Goal: Task Accomplishment & Management: Complete application form

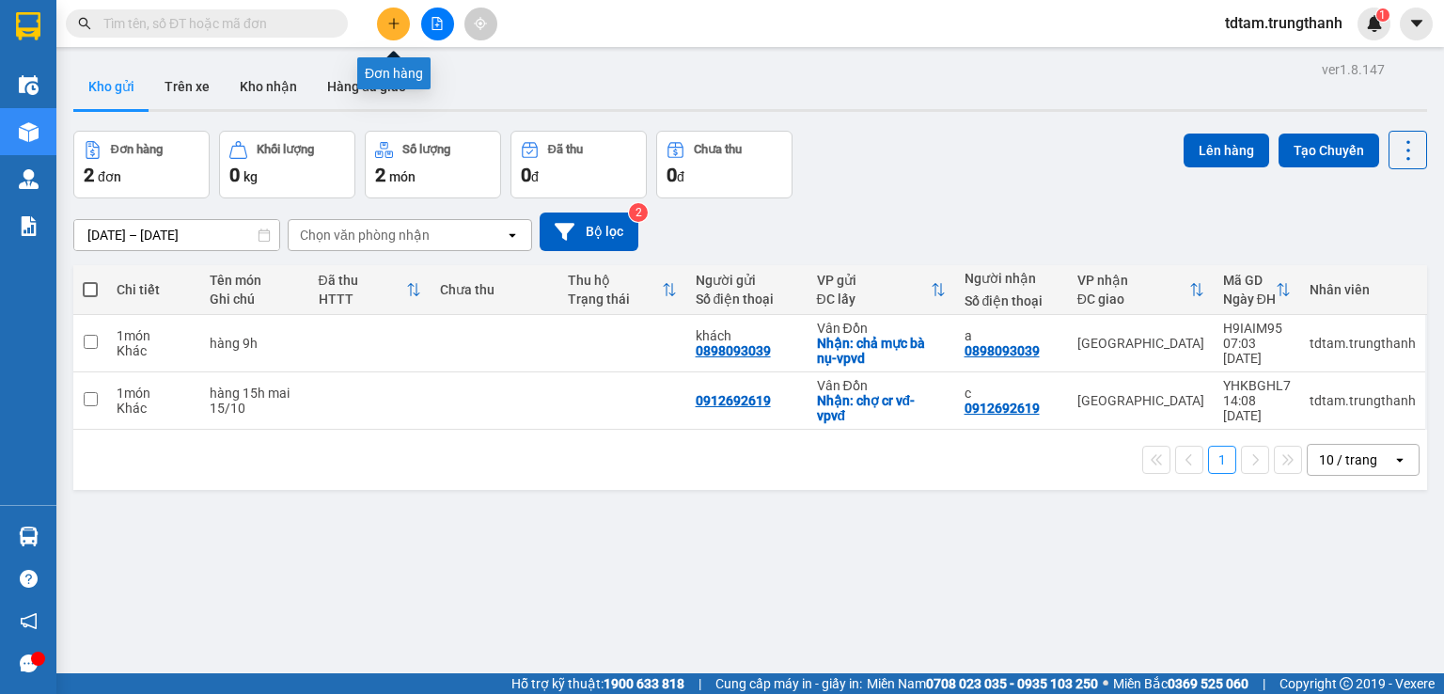
click at [387, 23] on icon "plus" at bounding box center [393, 23] width 13 height 13
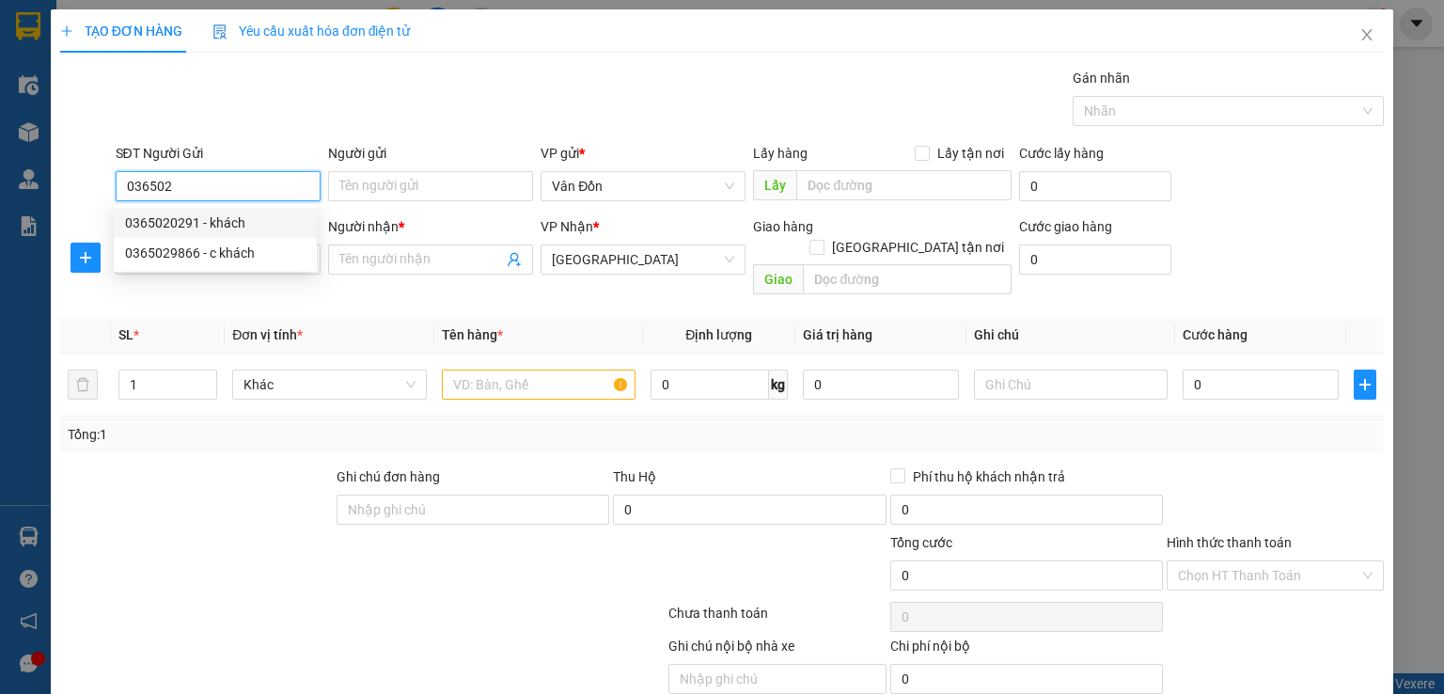
click at [189, 228] on div "0365020291 - khách" at bounding box center [215, 222] width 180 height 21
type input "0365020291"
type input "khách"
checkbox input "true"
type input "đường Thanh Niên Cẩm Phả- vpvđ"
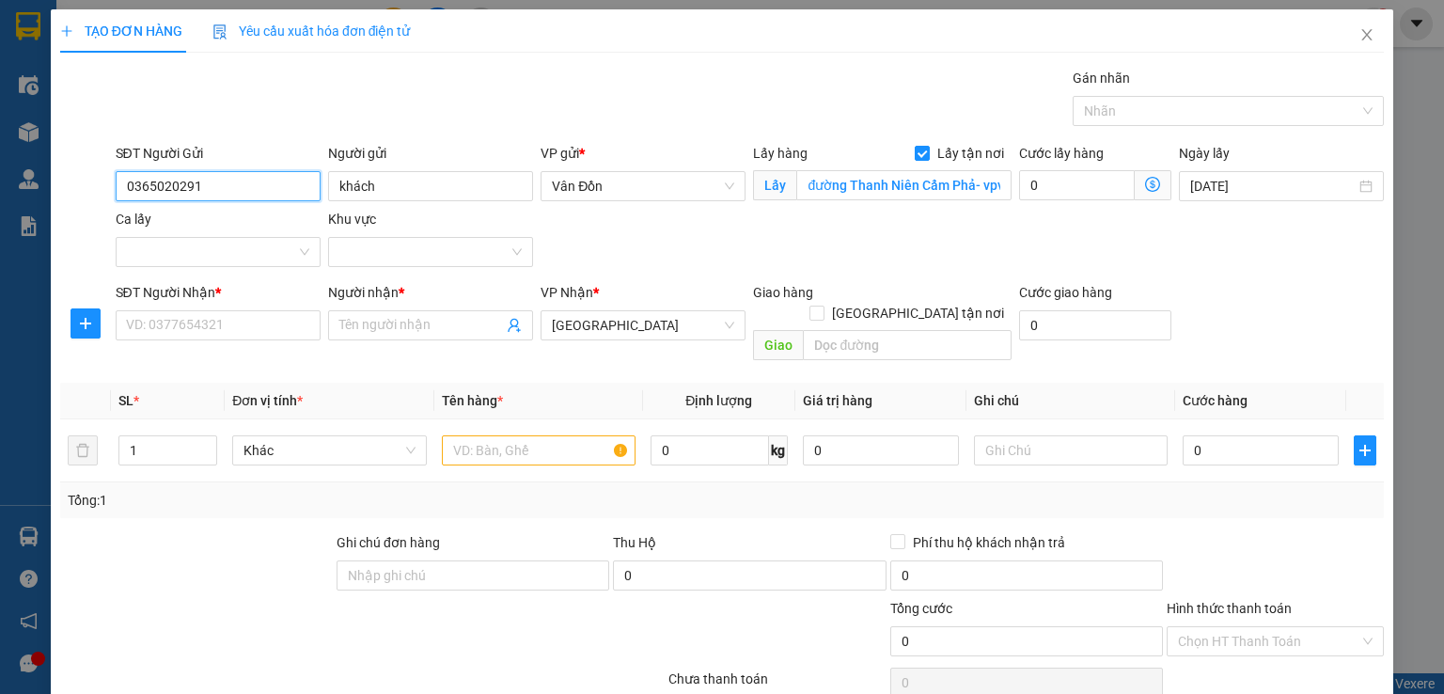
scroll to position [62, 0]
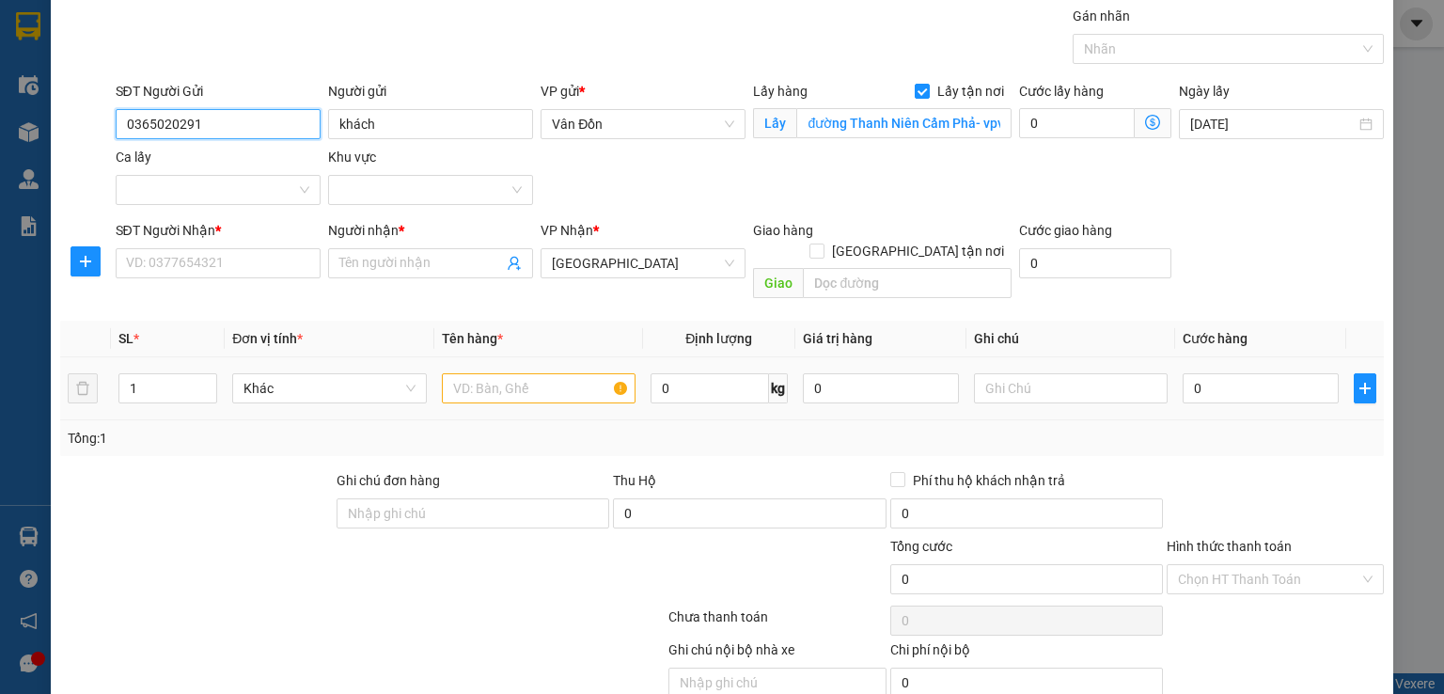
type input "0365020291"
click at [521, 373] on input "text" at bounding box center [539, 388] width 194 height 30
type input "thùng xốp"
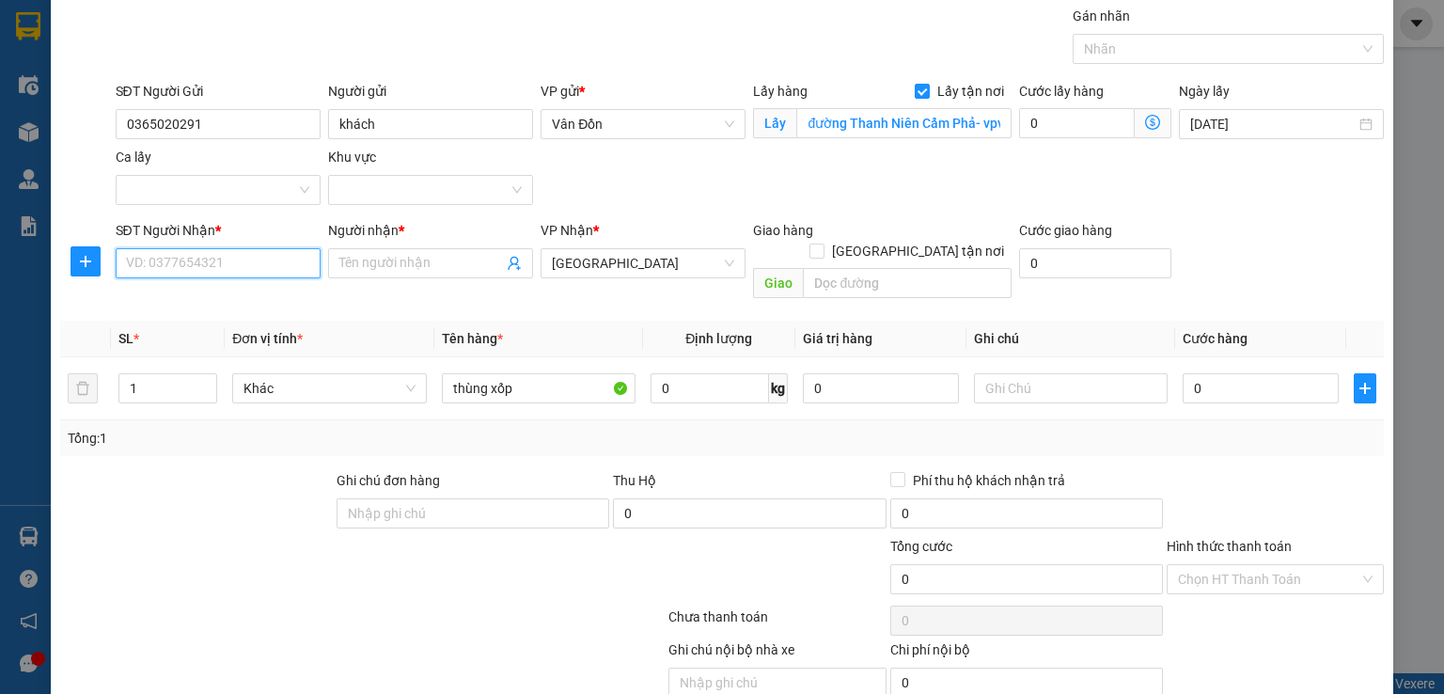
click at [200, 260] on input "SĐT Người Nhận *" at bounding box center [218, 263] width 205 height 30
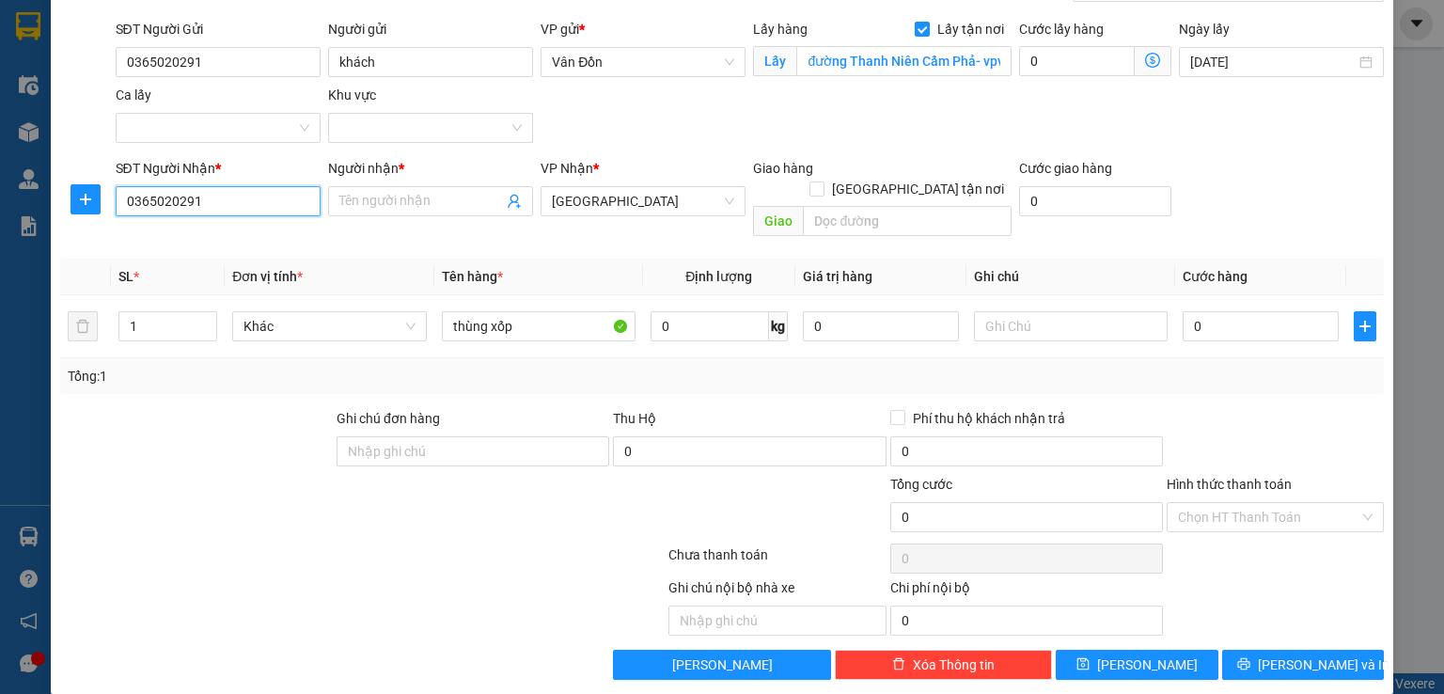
type input "0365020291"
click at [391, 173] on div "Người nhận *" at bounding box center [430, 168] width 205 height 21
click at [391, 191] on input "Người nhận *" at bounding box center [421, 201] width 164 height 21
click at [391, 195] on input "Người nhận *" at bounding box center [421, 201] width 164 height 21
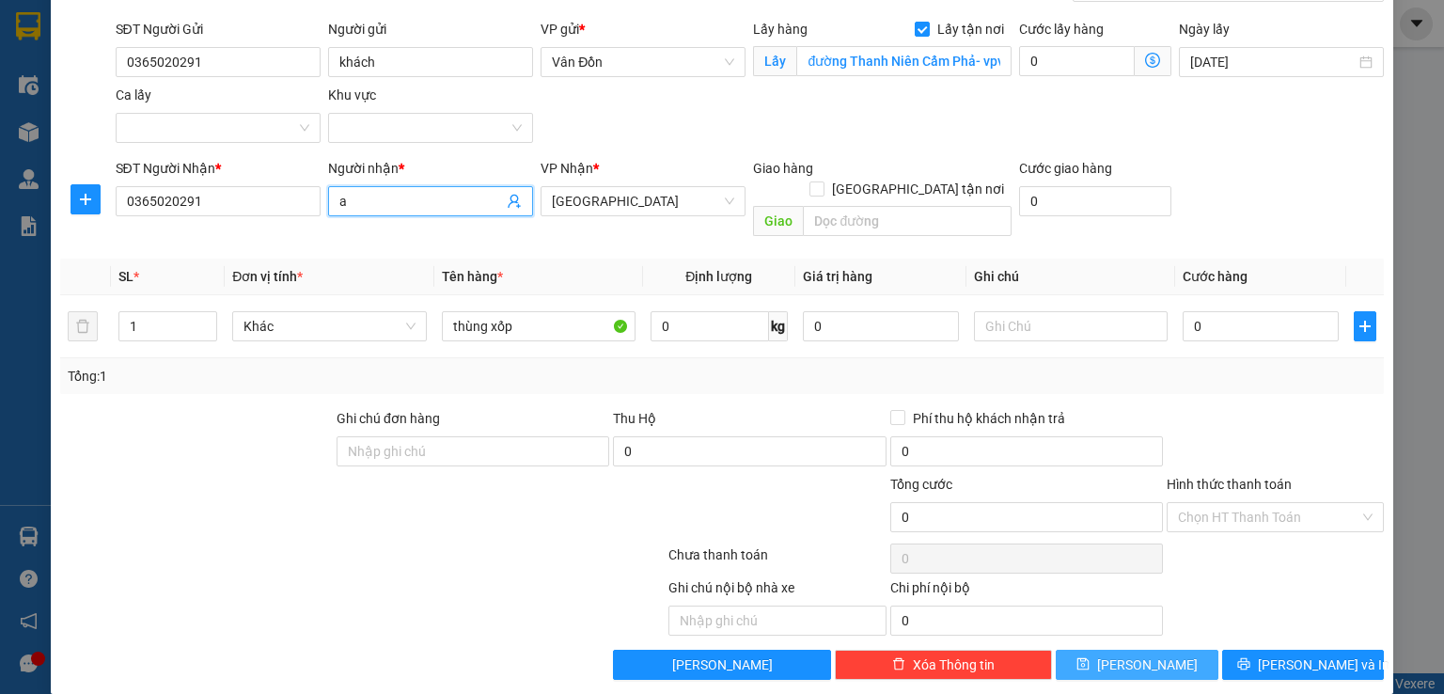
type input "a"
click at [1109, 649] on button "[PERSON_NAME]" at bounding box center [1136, 664] width 163 height 30
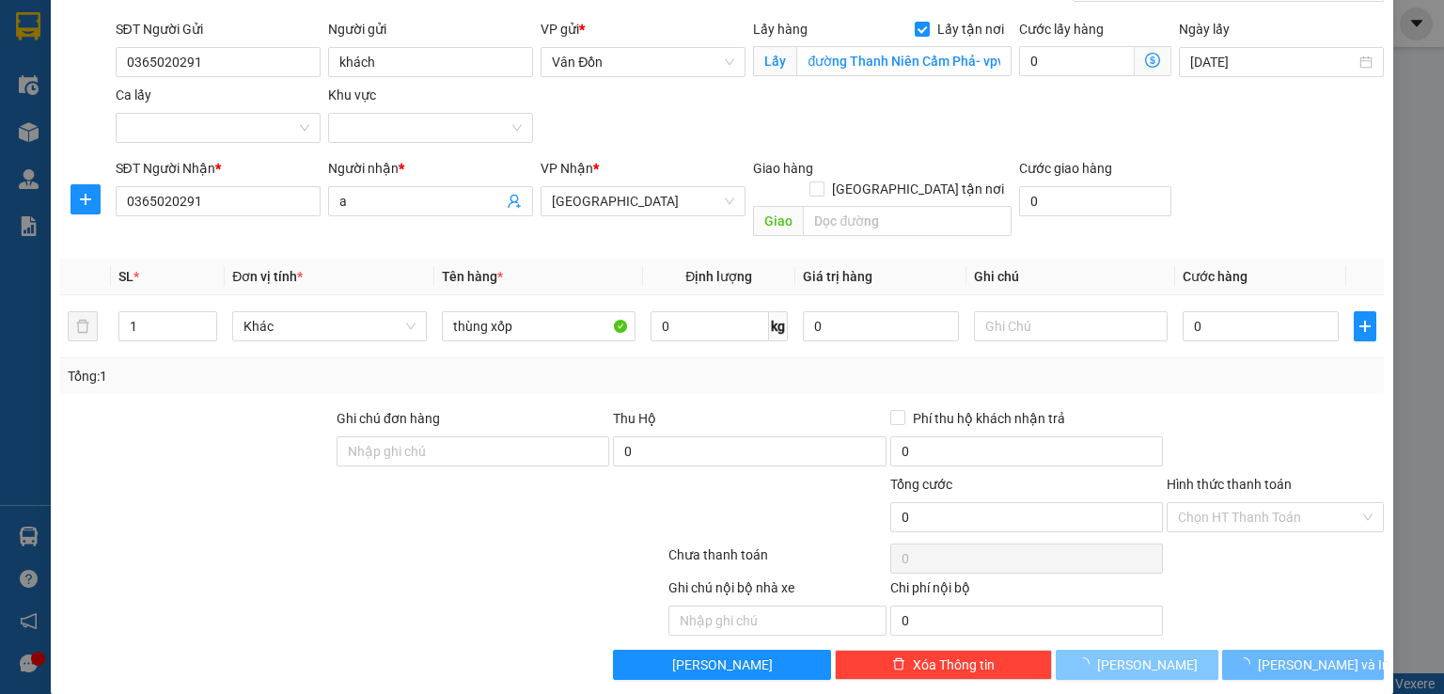
checkbox input "false"
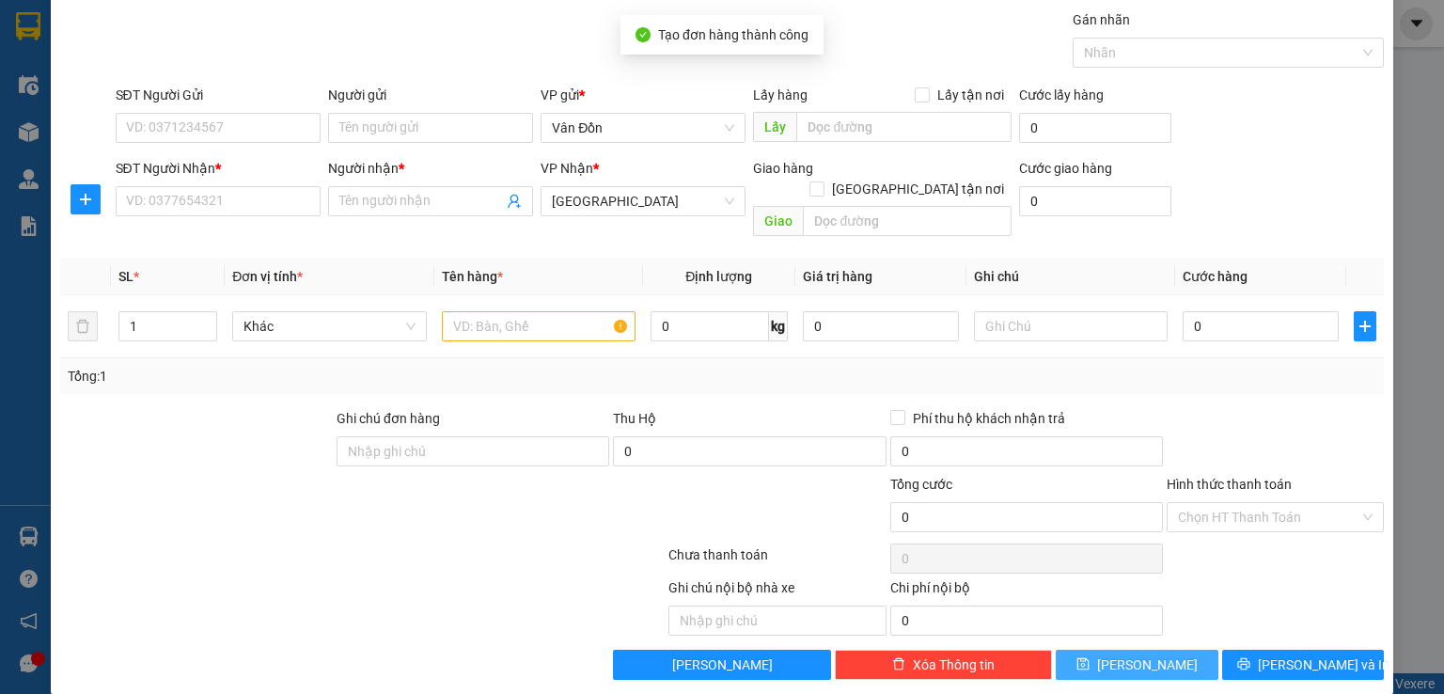
scroll to position [0, 0]
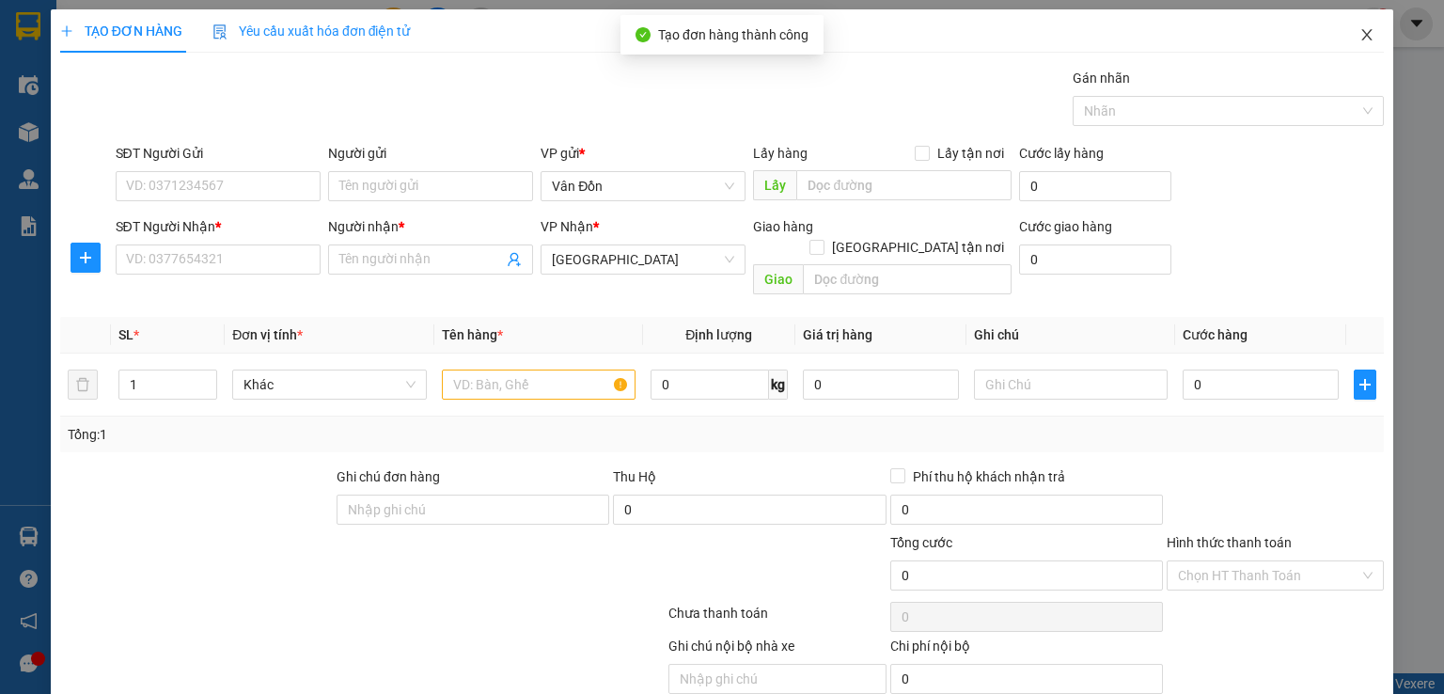
click at [1354, 21] on span "Close" at bounding box center [1366, 35] width 53 height 53
